Goal: Information Seeking & Learning: Learn about a topic

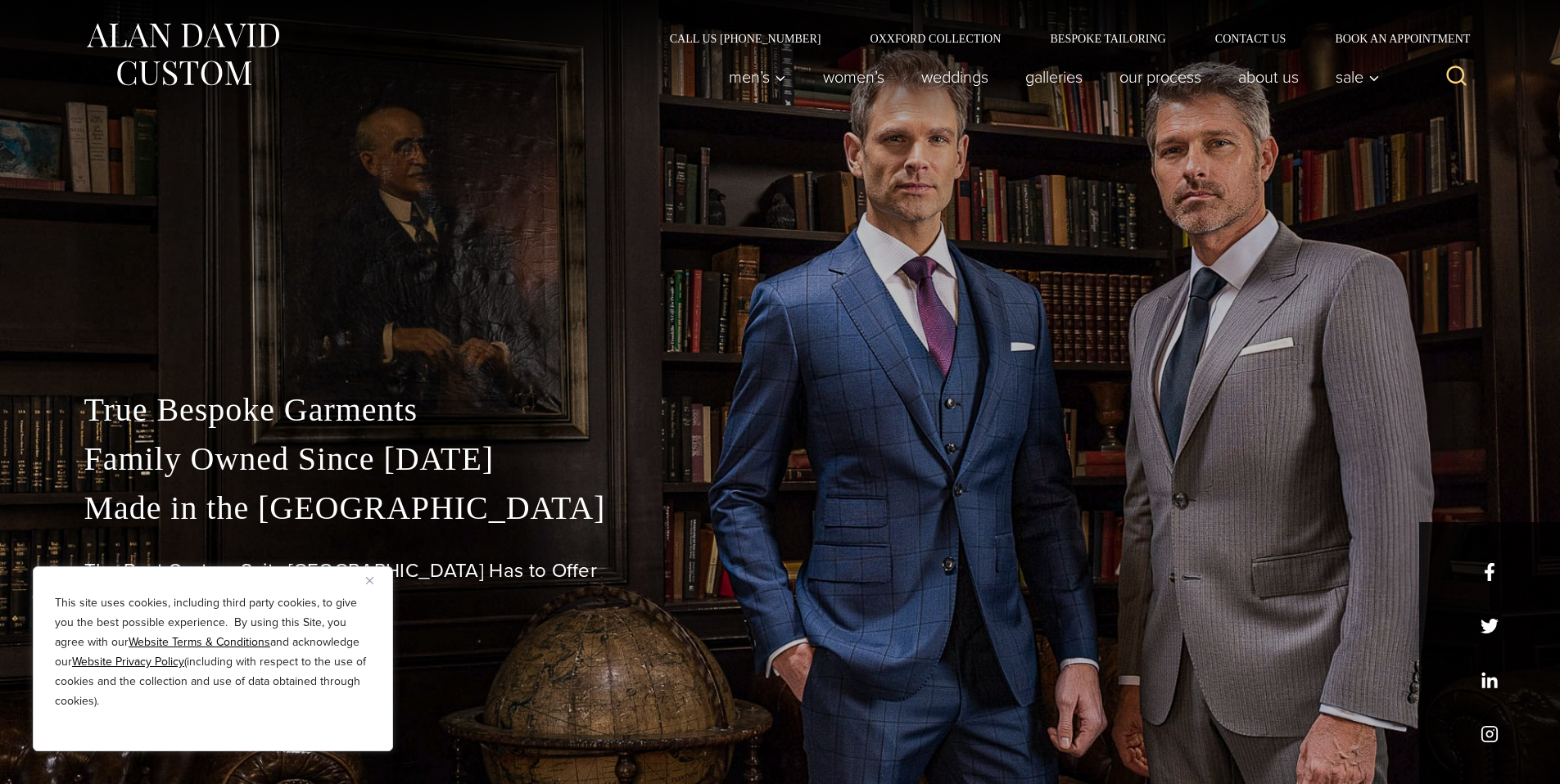
click at [370, 582] on img "Close" at bounding box center [369, 580] width 7 height 7
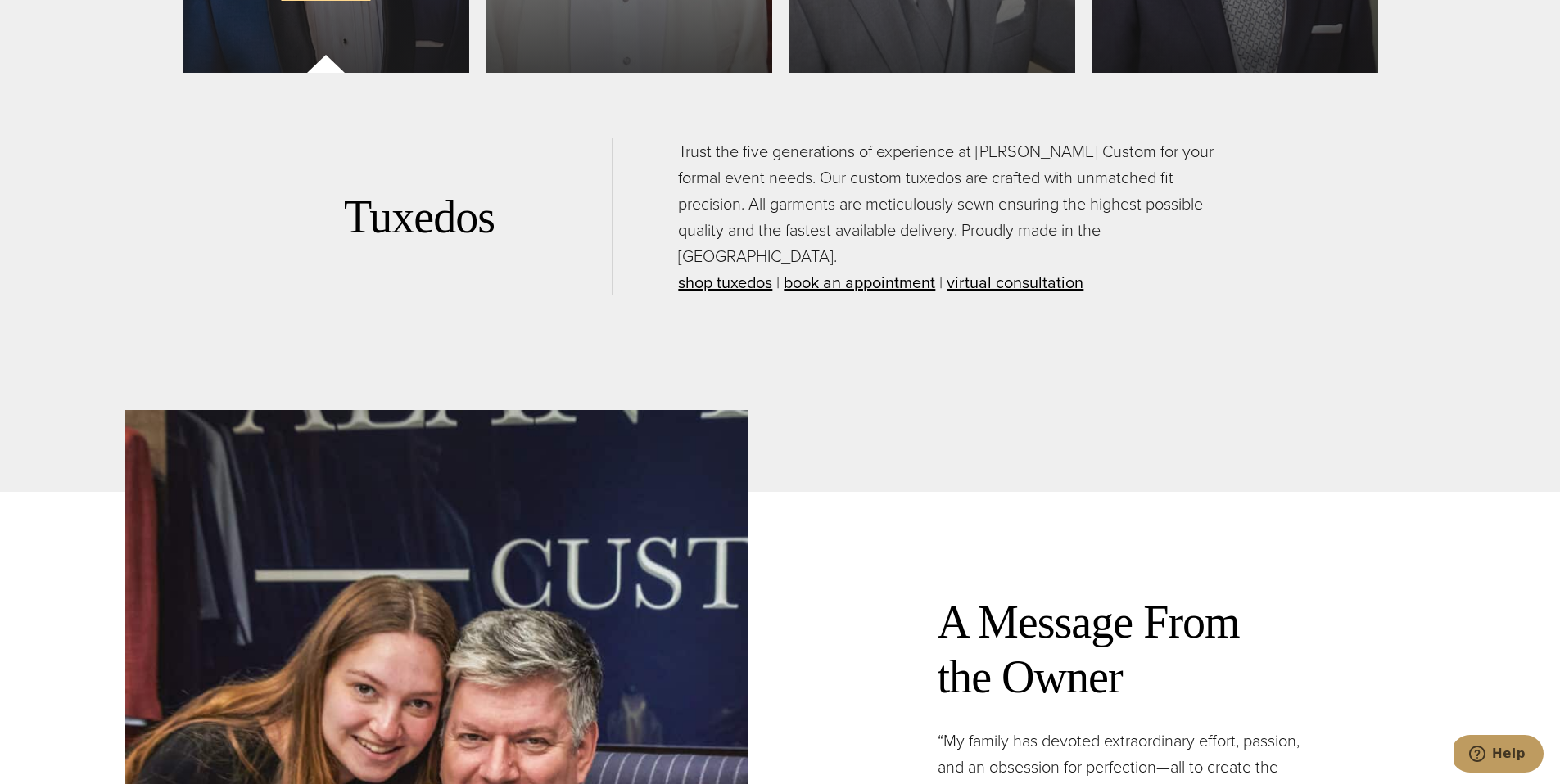
scroll to position [4895, 0]
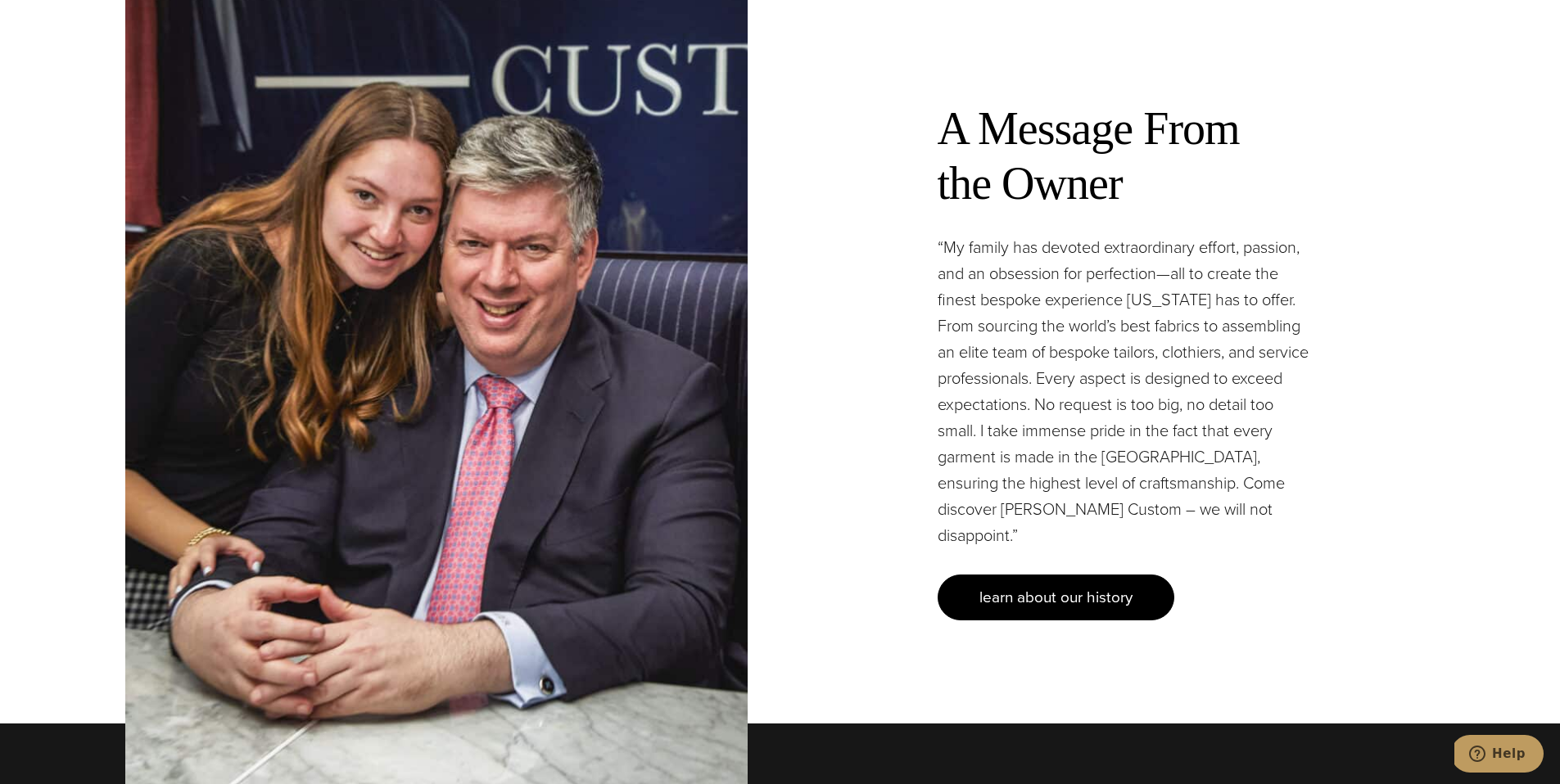
click at [1069, 585] on span "learn about our history" at bounding box center [1056, 597] width 154 height 24
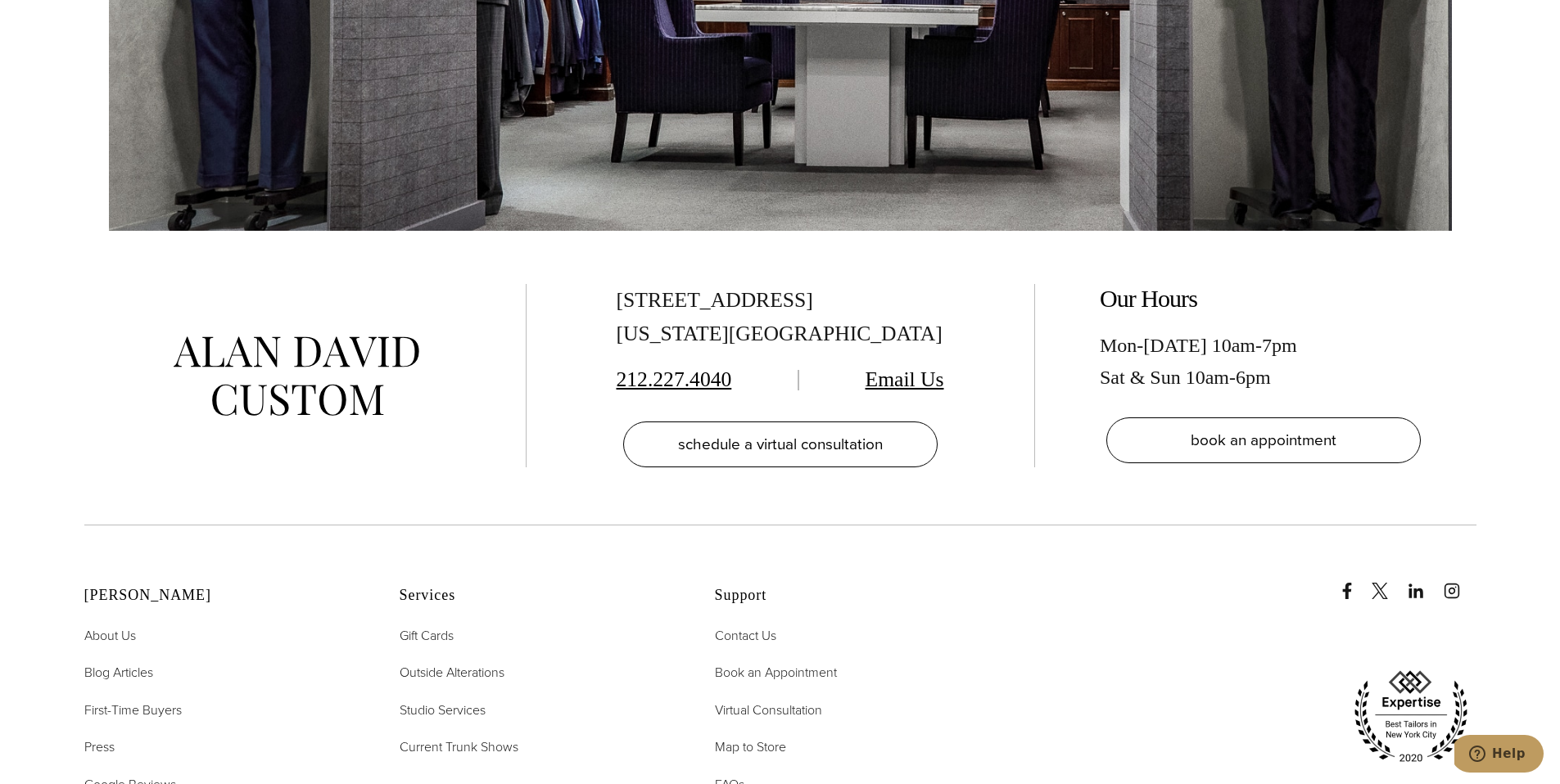
scroll to position [7040, 0]
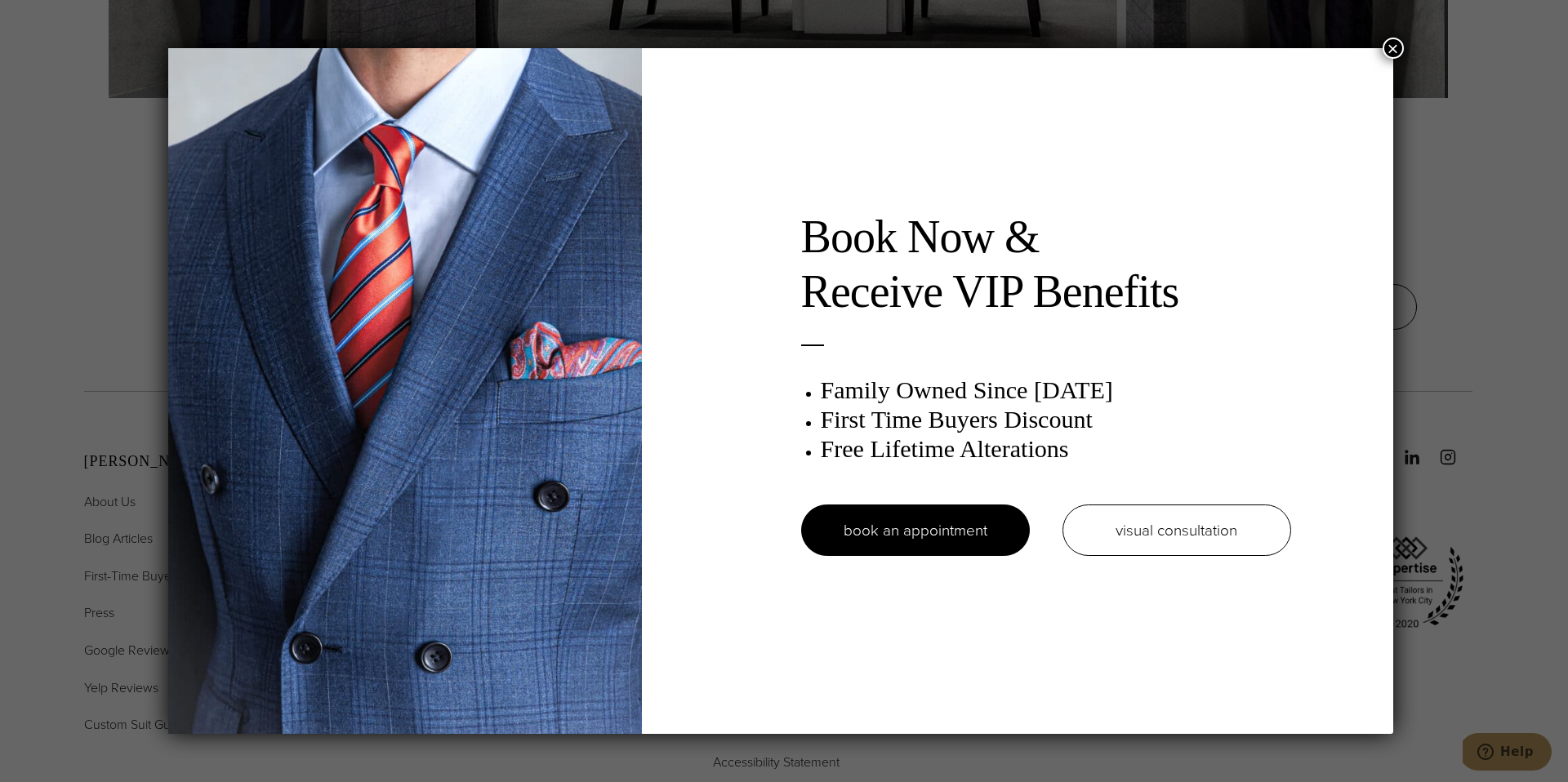
click at [1390, 46] on button "×" at bounding box center [1393, 49] width 21 height 21
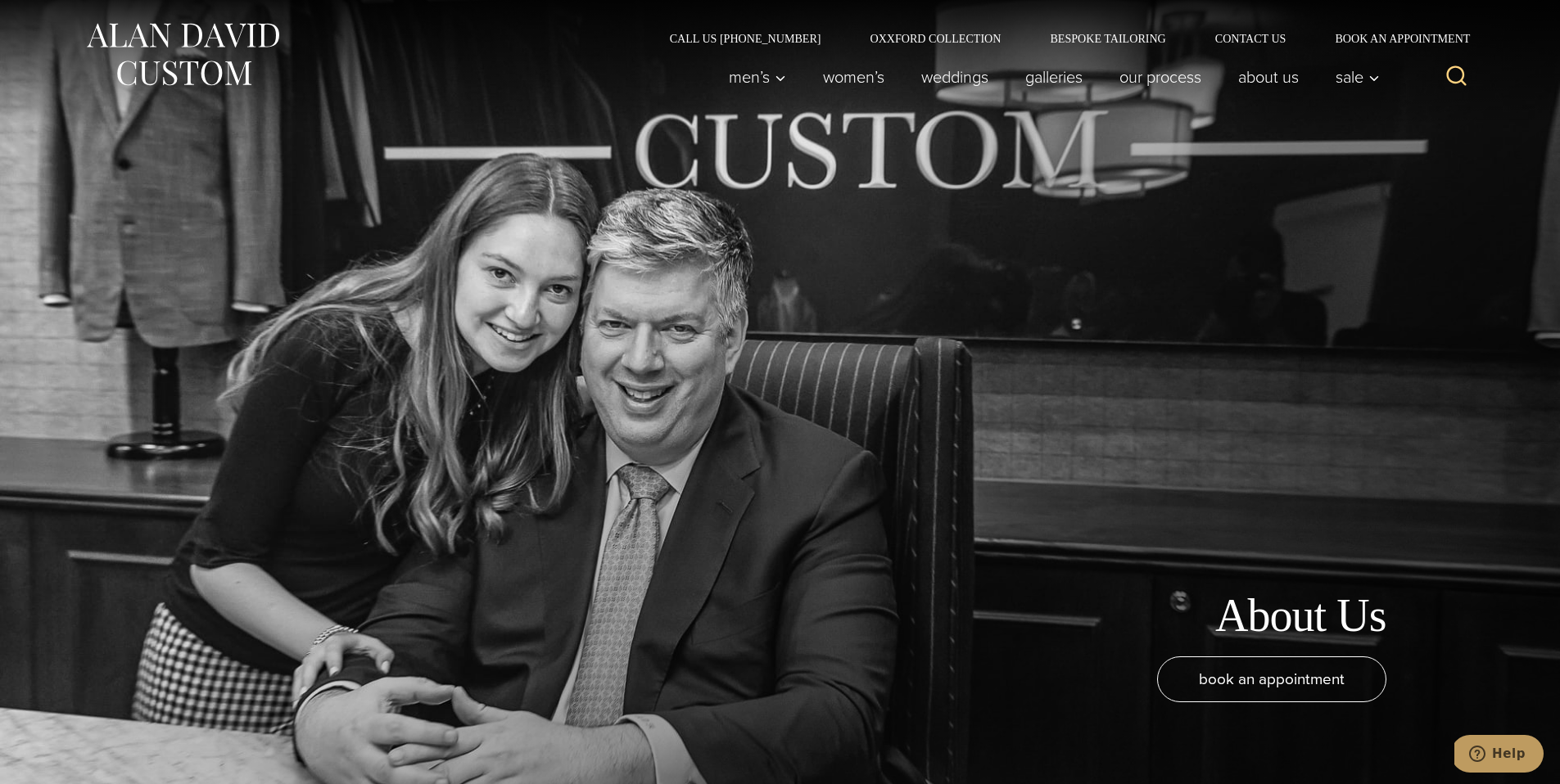
scroll to position [791, 0]
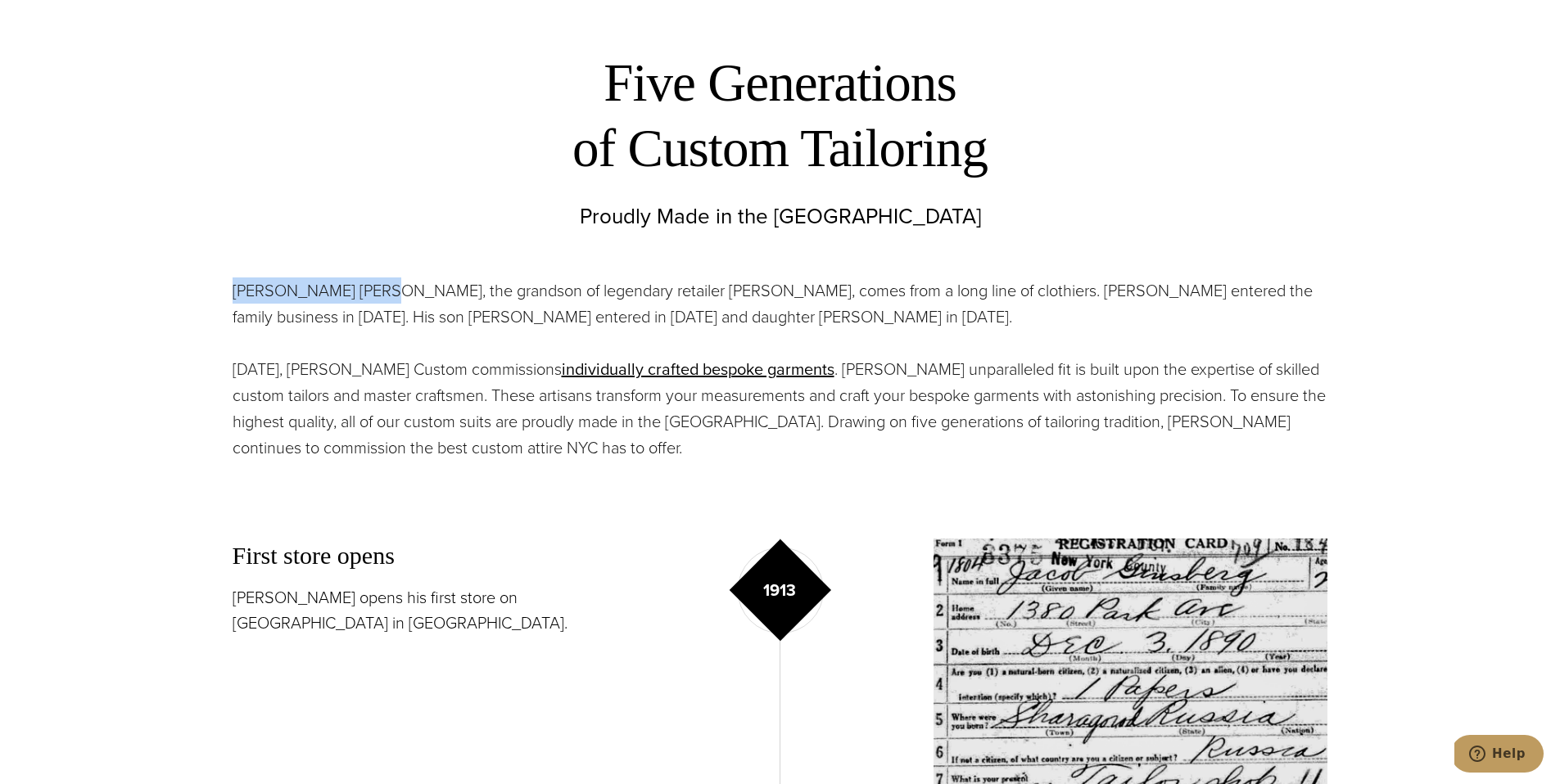
drag, startPoint x: 372, startPoint y: 291, endPoint x: 230, endPoint y: 290, distance: 142.0
click at [230, 290] on section "[PERSON_NAME] [PERSON_NAME], the grandson of legendary retailer [PERSON_NAME], …" at bounding box center [780, 369] width 1343 height 224
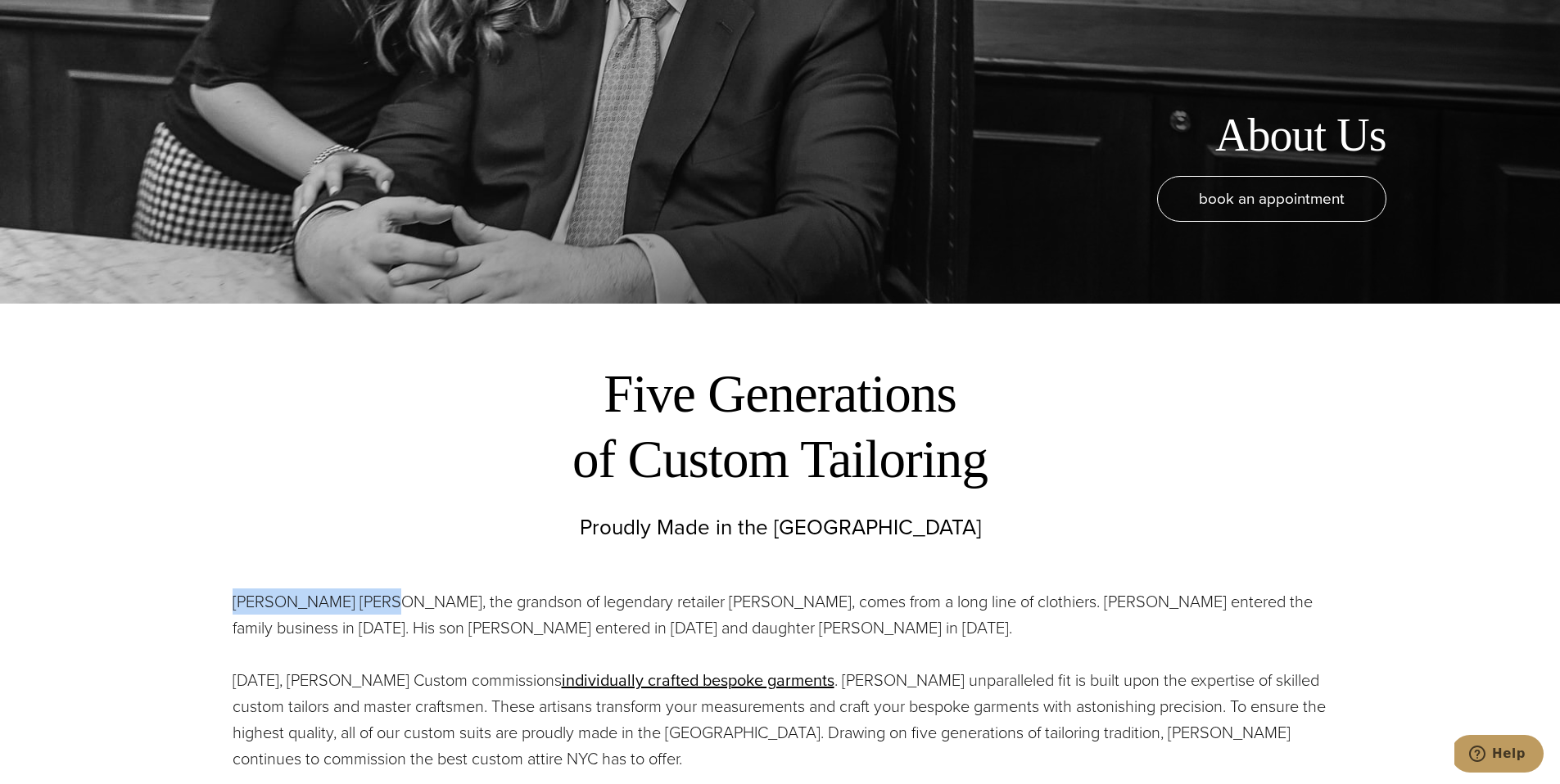
scroll to position [0, 0]
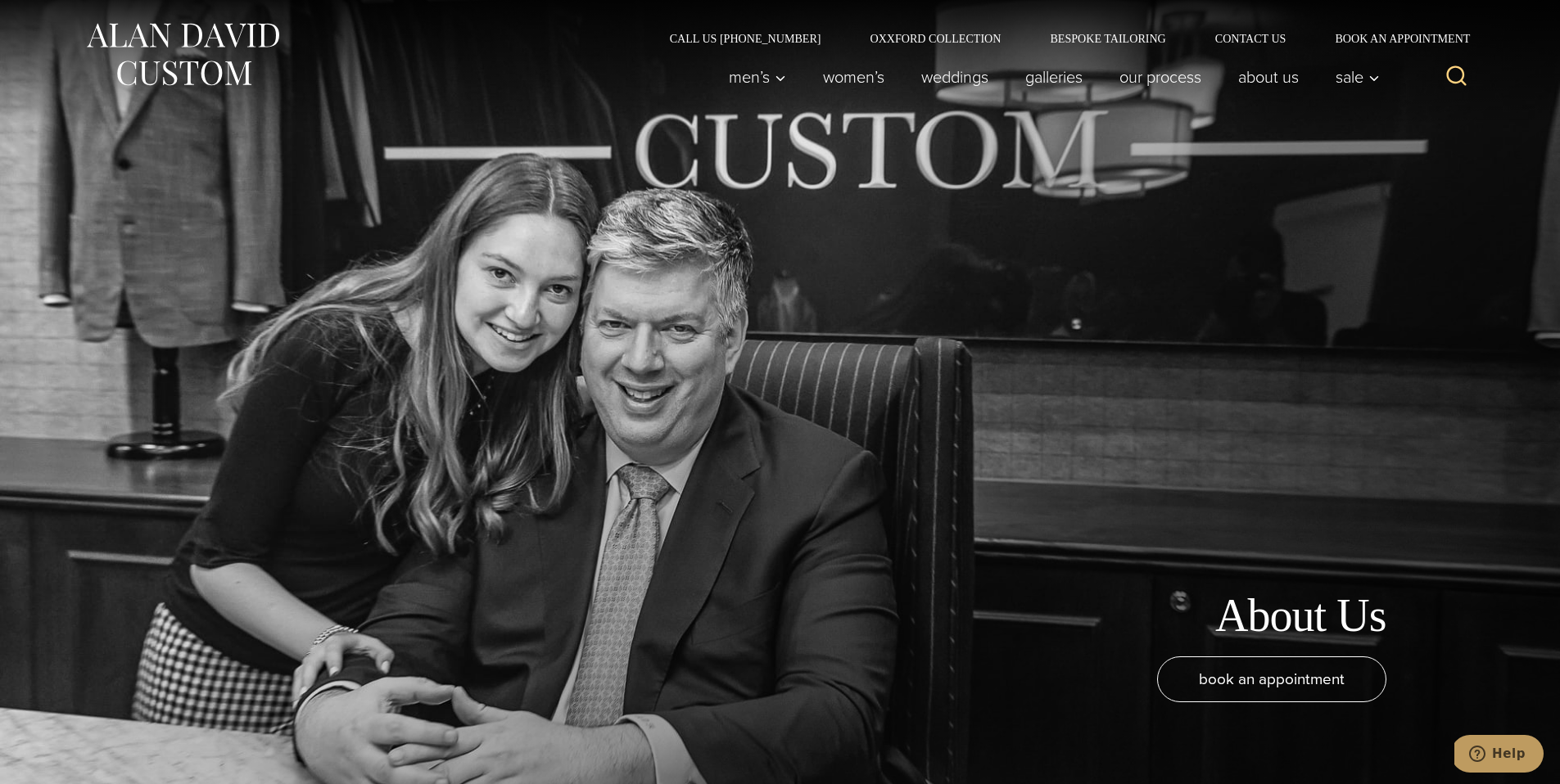
click at [164, 67] on img at bounding box center [182, 54] width 196 height 73
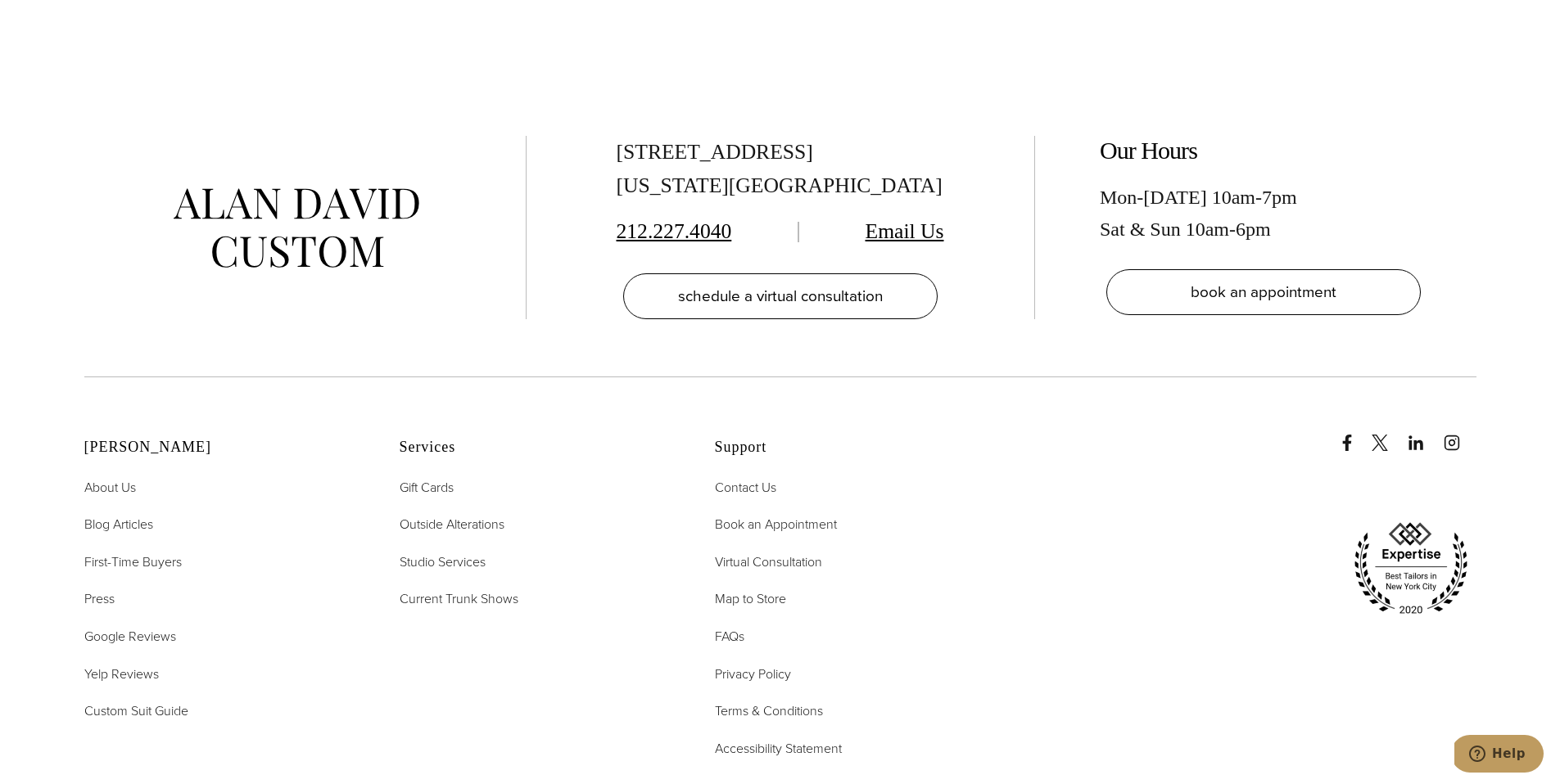
scroll to position [7987, 0]
